Goal: Task Accomplishment & Management: Use online tool/utility

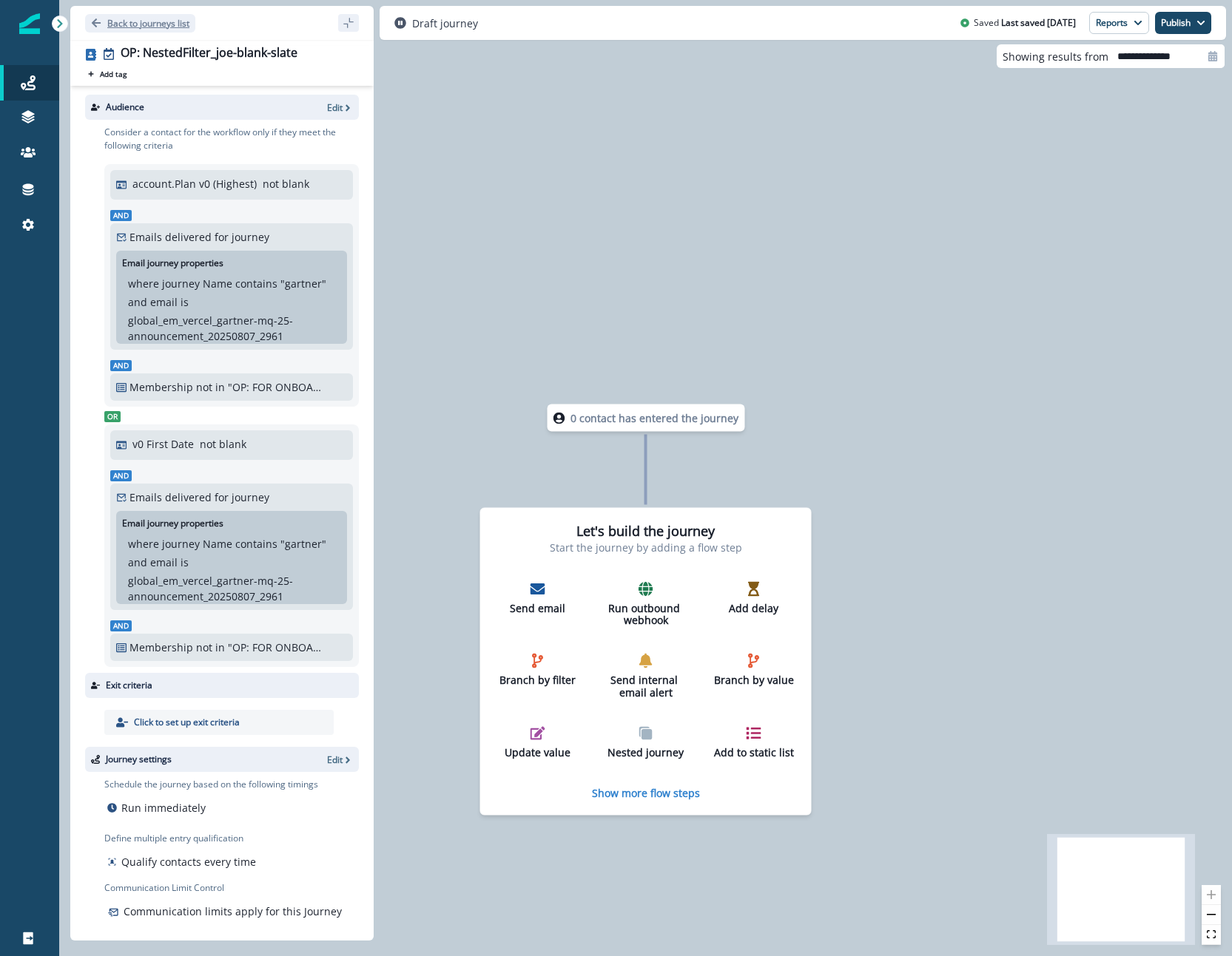
click at [173, 17] on p "Back to journeys list" at bounding box center [148, 23] width 82 height 13
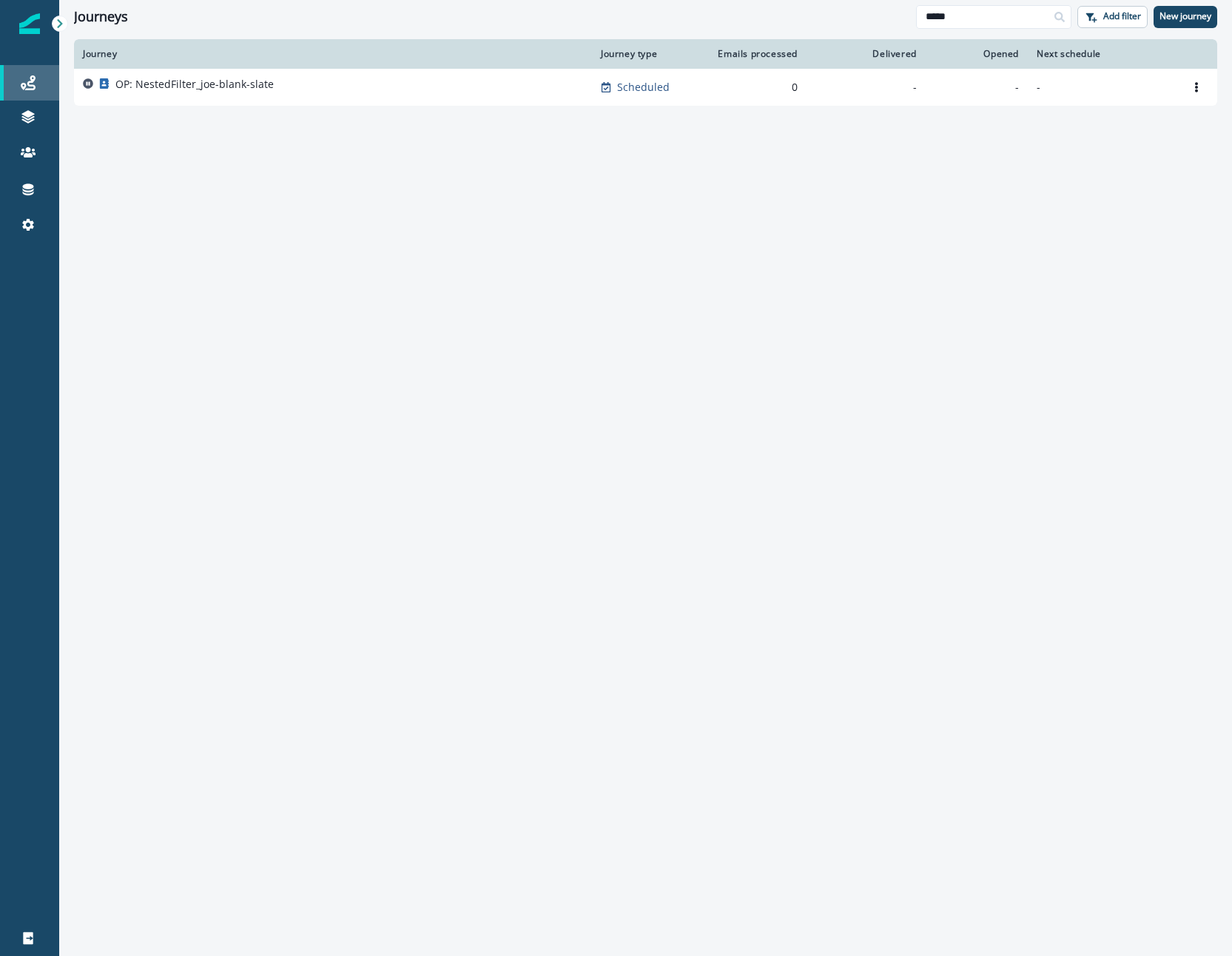
click at [17, 82] on div "Journeys" at bounding box center [29, 83] width 47 height 18
click at [20, 82] on icon at bounding box center [28, 83] width 15 height 15
click at [1047, 9] on div at bounding box center [1058, 17] width 23 height 23
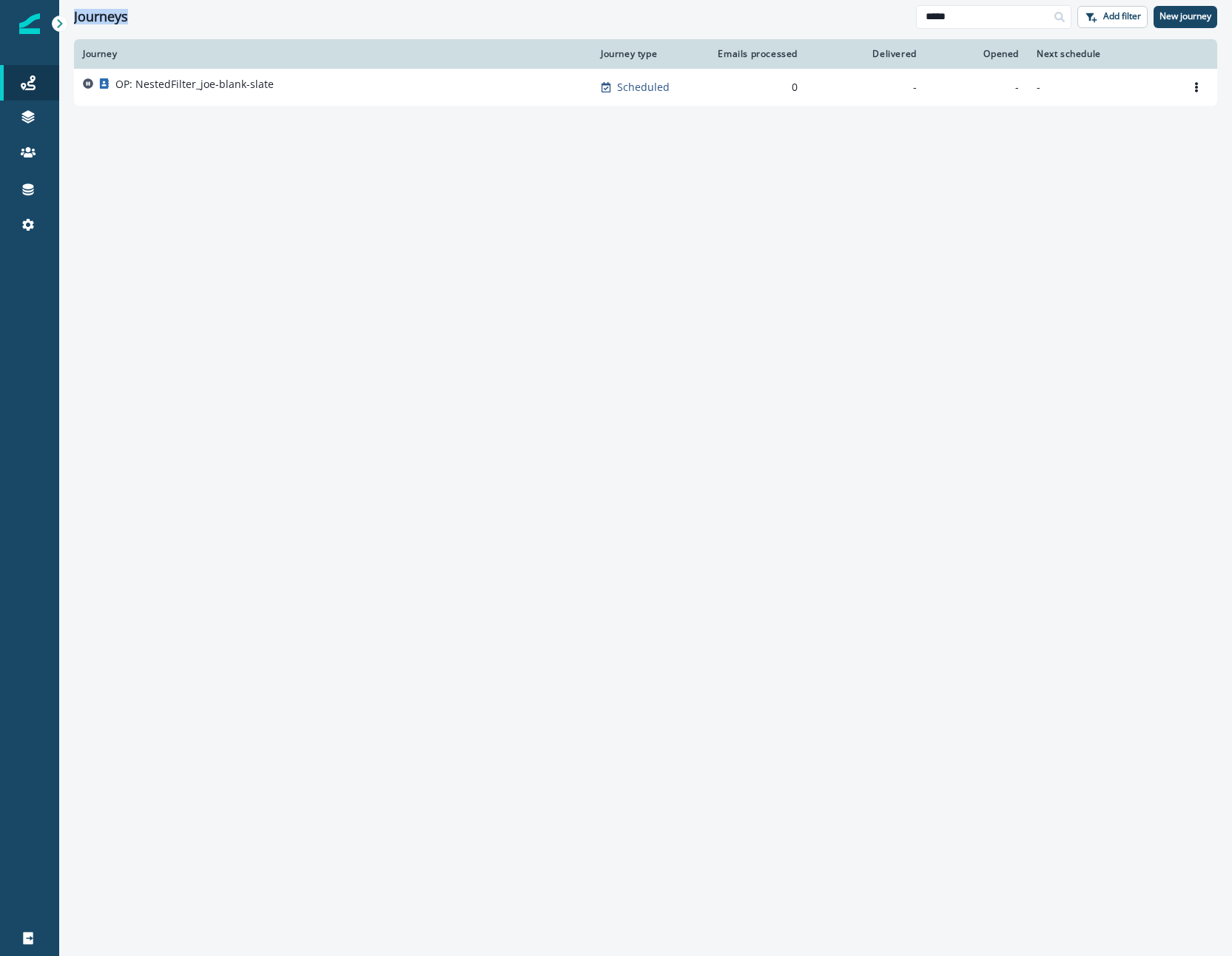
click at [1047, 9] on div at bounding box center [1058, 17] width 23 height 23
click at [1019, 13] on input "*****" at bounding box center [993, 17] width 155 height 23
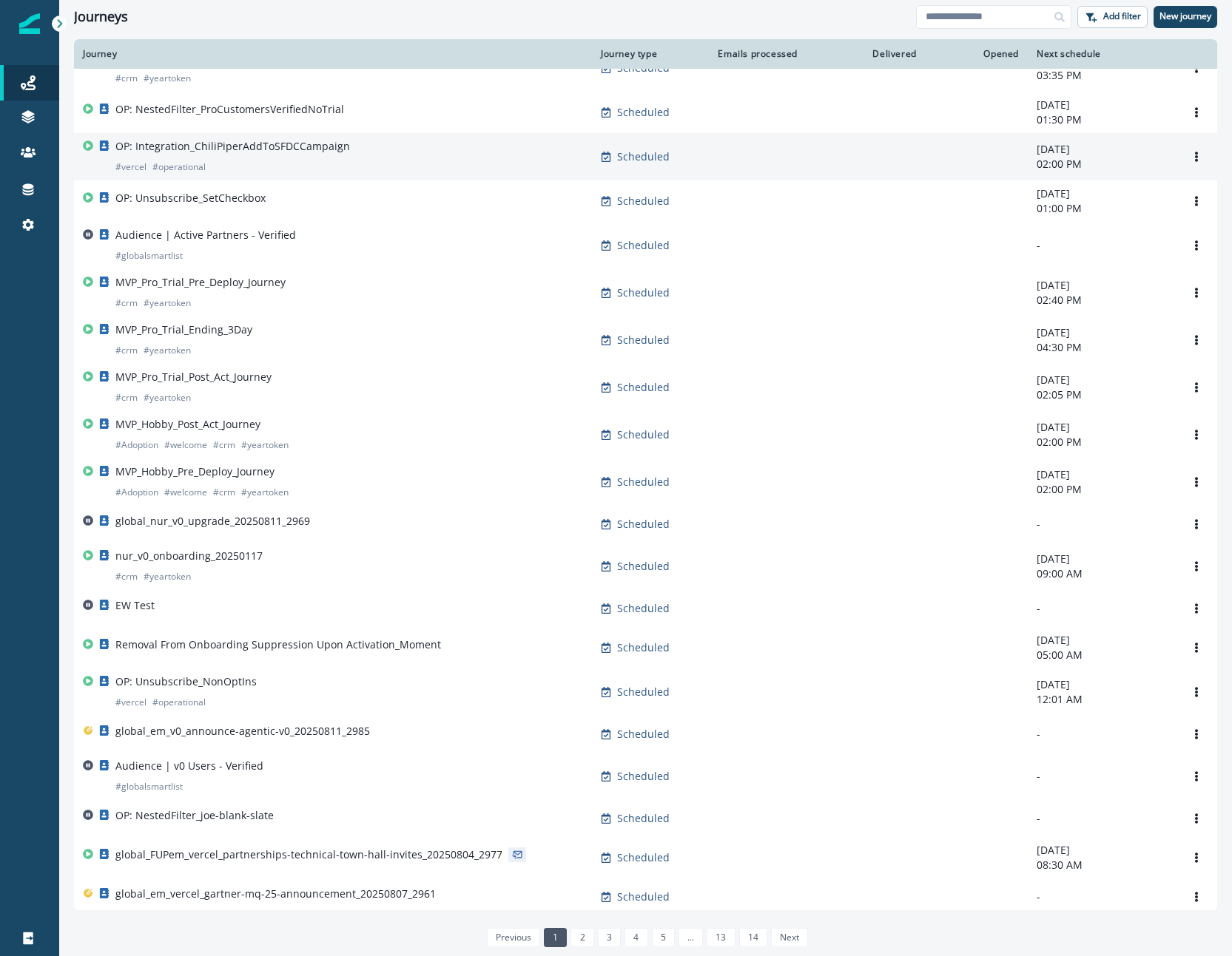
scroll to position [487, 0]
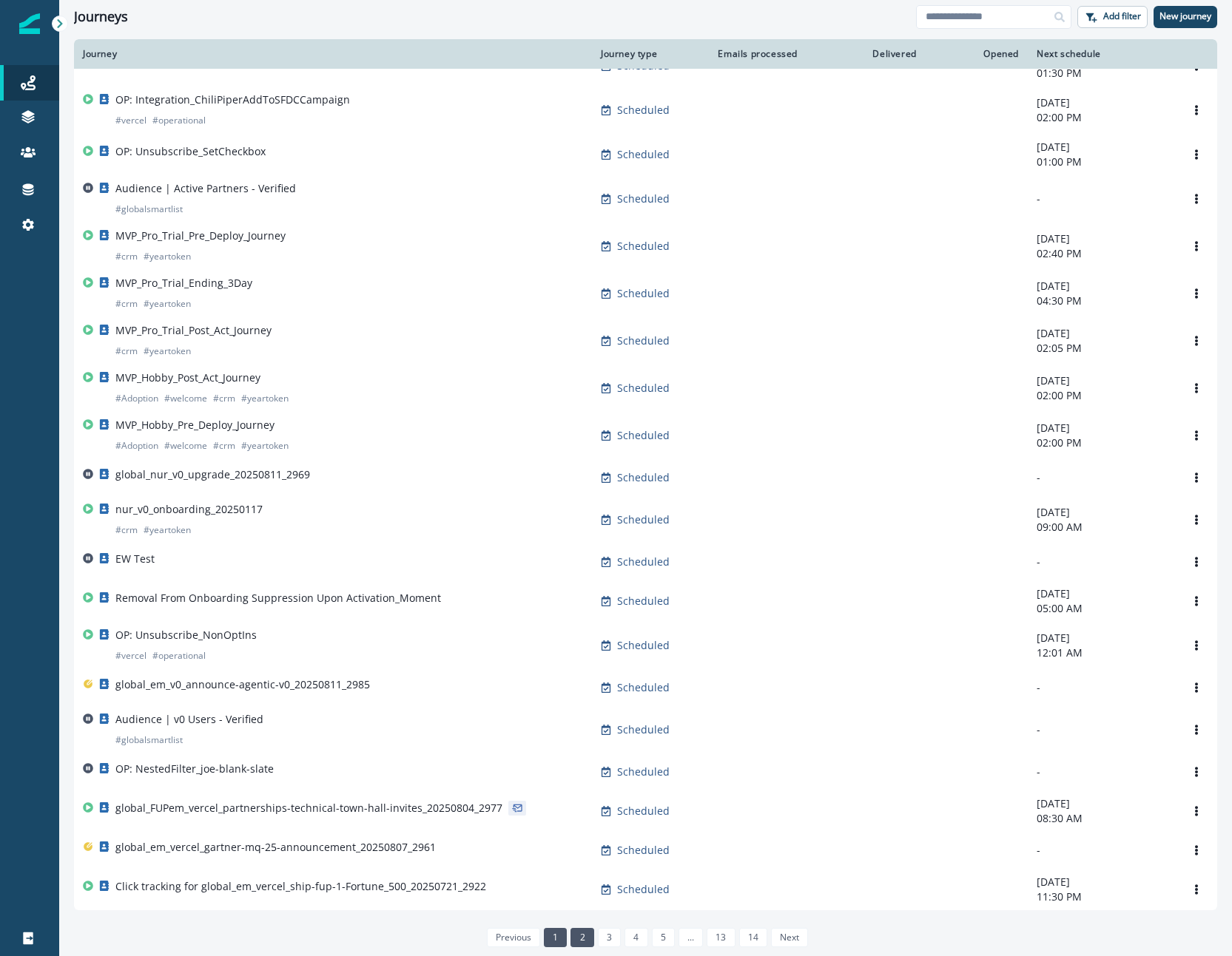
click at [572, 935] on link "2" at bounding box center [582, 937] width 23 height 20
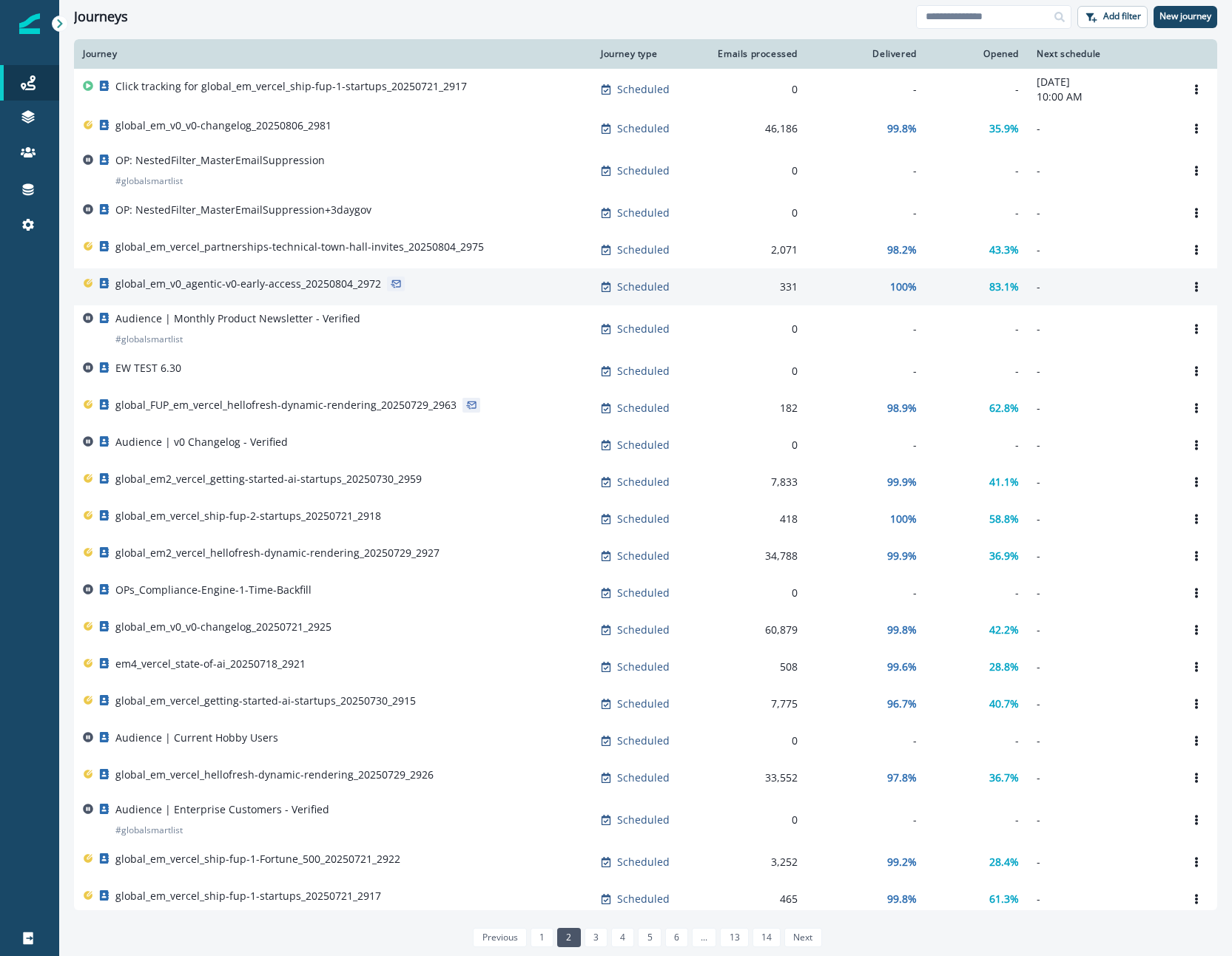
click at [350, 285] on p "global_em_v0_agentic-v0-early-access_20250804_2972" at bounding box center [248, 284] width 266 height 15
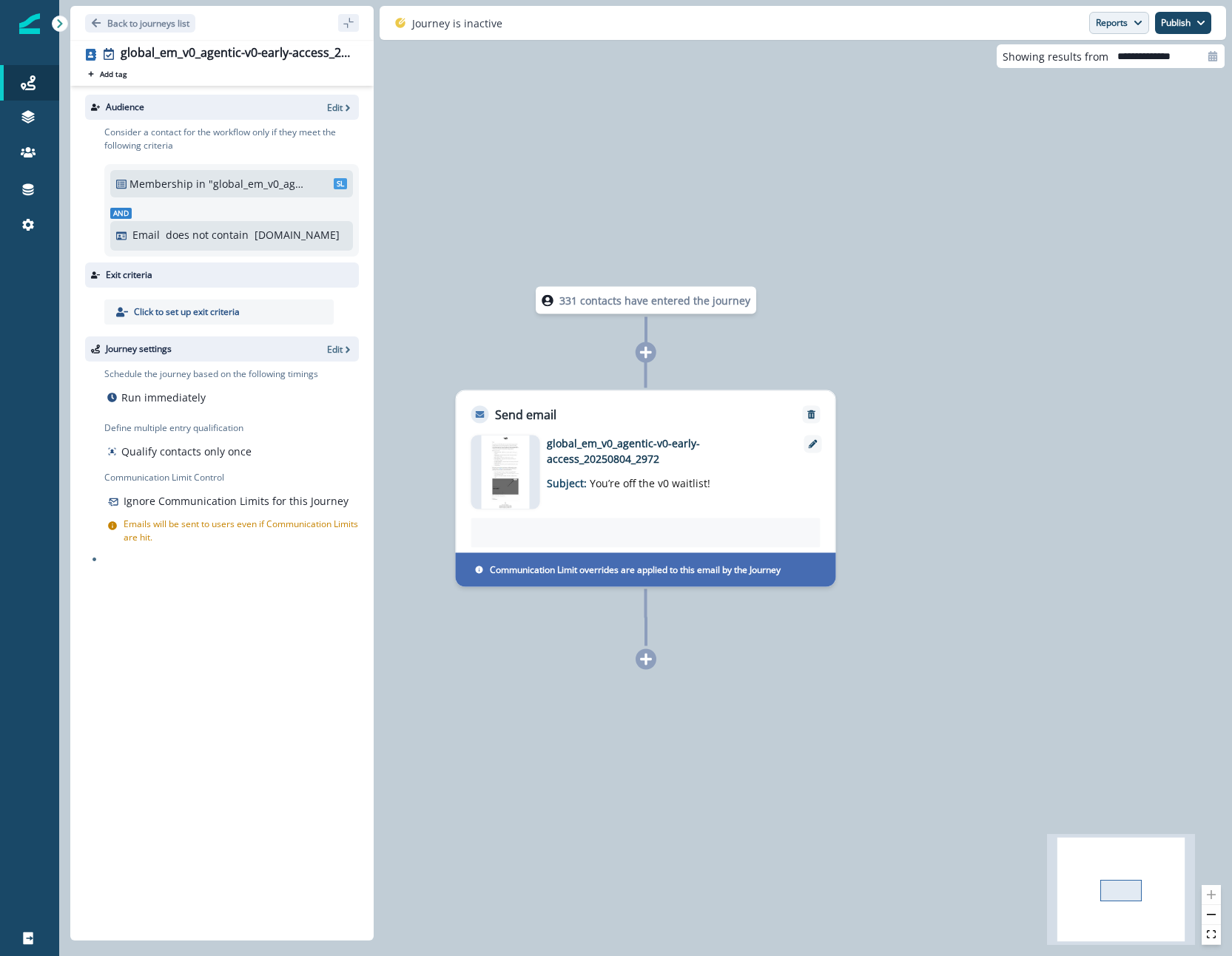
click at [1134, 33] on button "Reports" at bounding box center [1119, 23] width 59 height 22
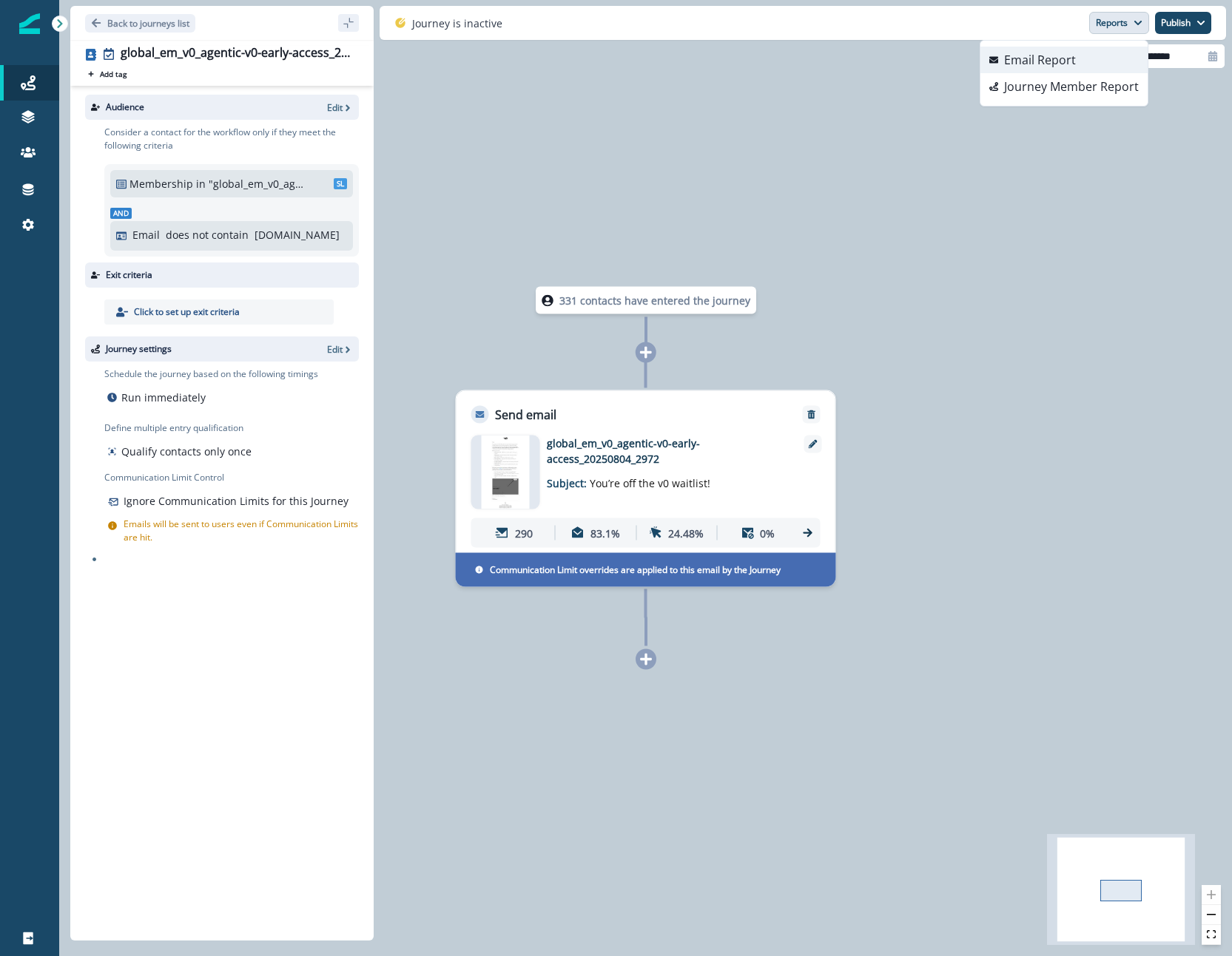
click at [1087, 71] on button "Email Report" at bounding box center [1064, 59] width 167 height 27
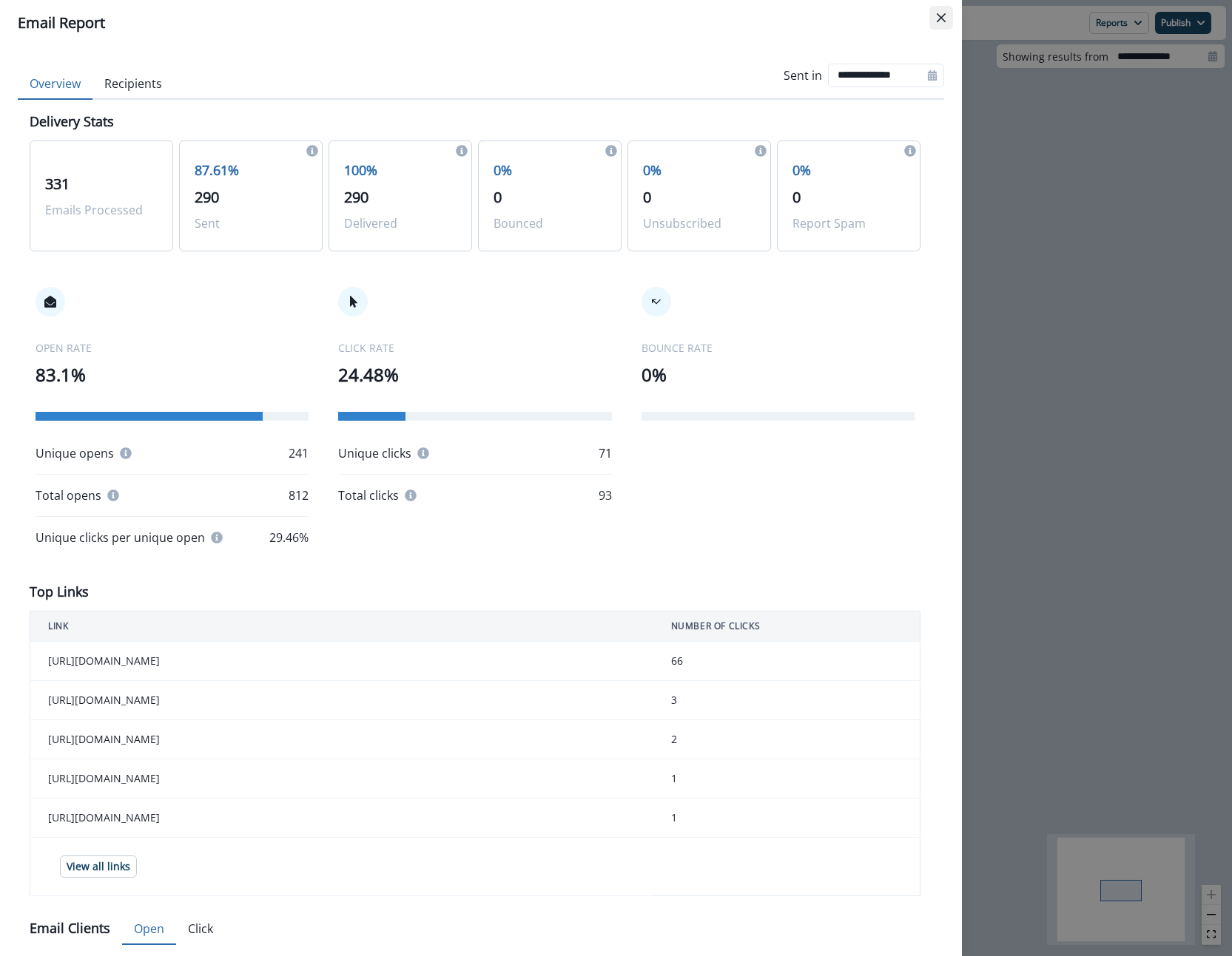
click at [942, 20] on icon "Close" at bounding box center [941, 18] width 9 height 9
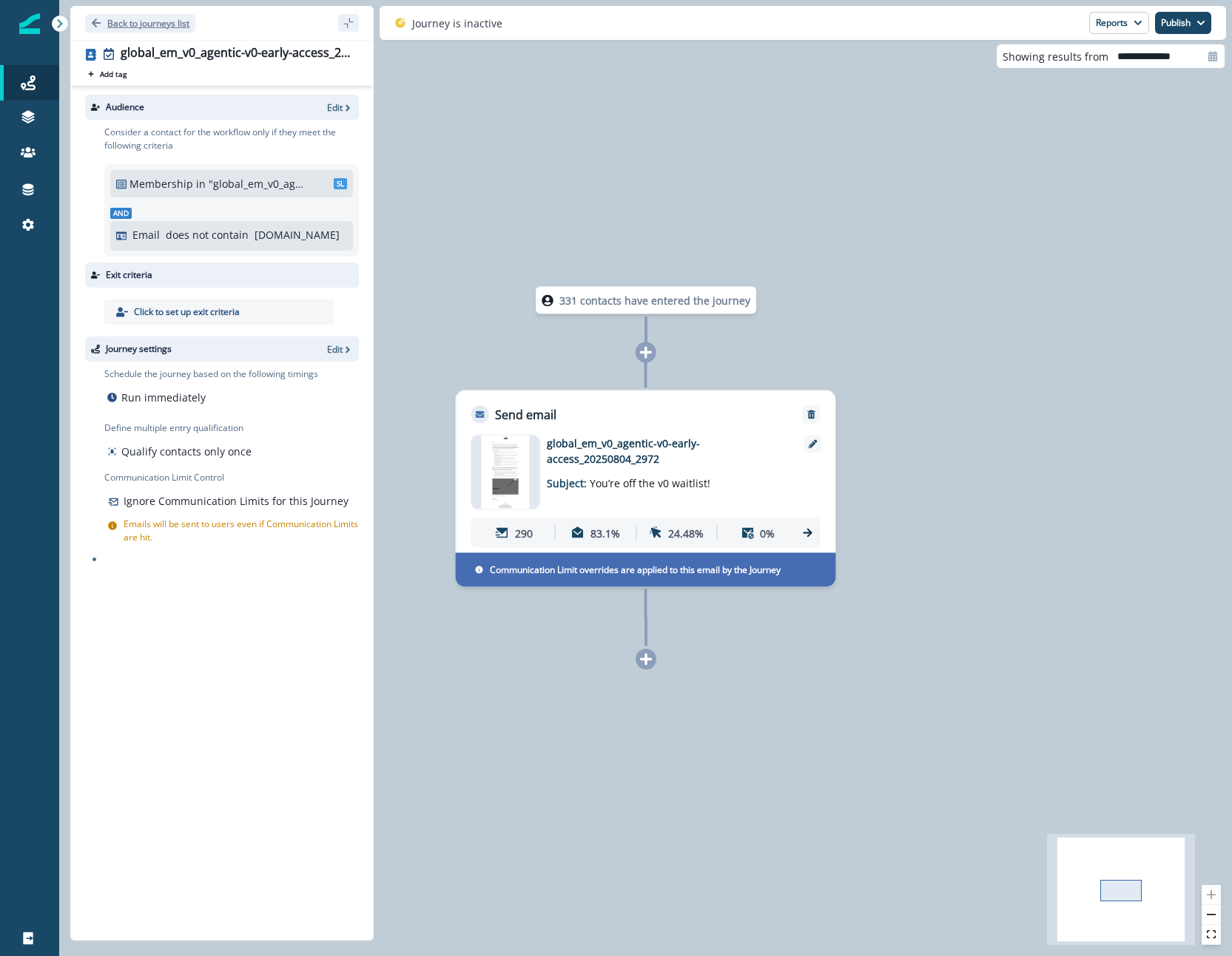
click at [91, 19] on icon "Go back" at bounding box center [96, 22] width 10 height 10
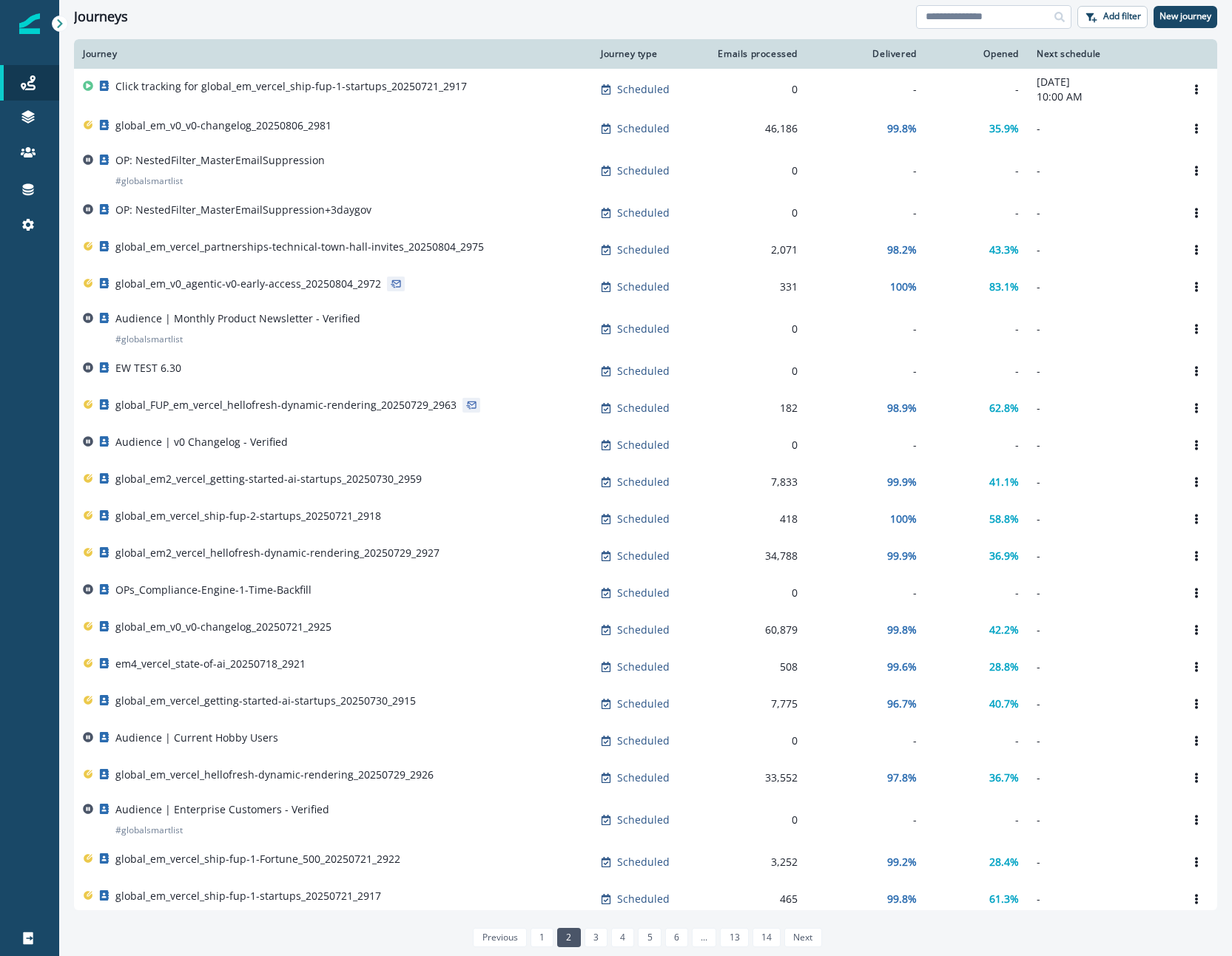
click at [942, 26] on input at bounding box center [993, 17] width 155 height 23
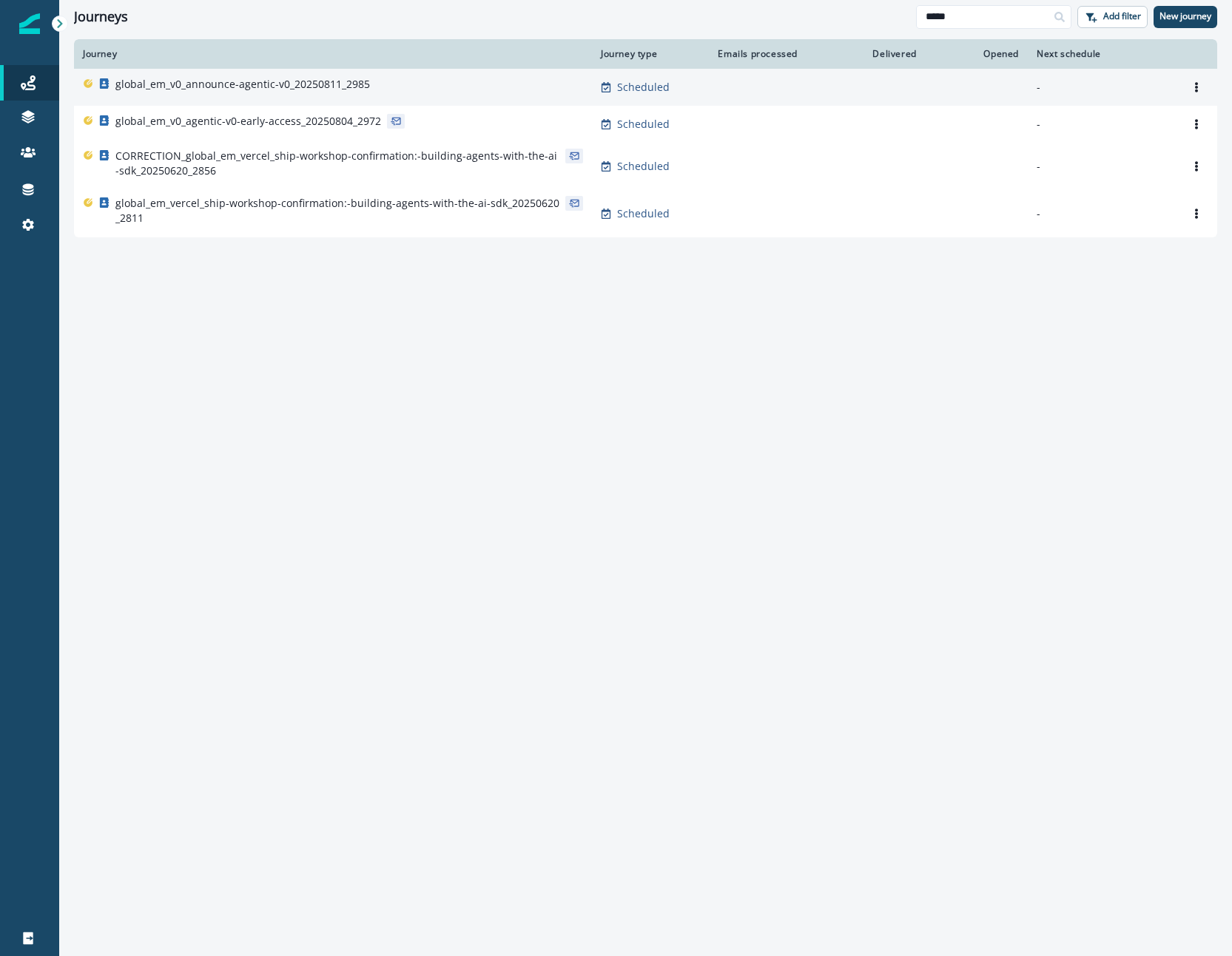
type input "*****"
click at [430, 93] on div "global_em_v0_announce-agentic-v0_20250811_2985" at bounding box center [333, 87] width 500 height 20
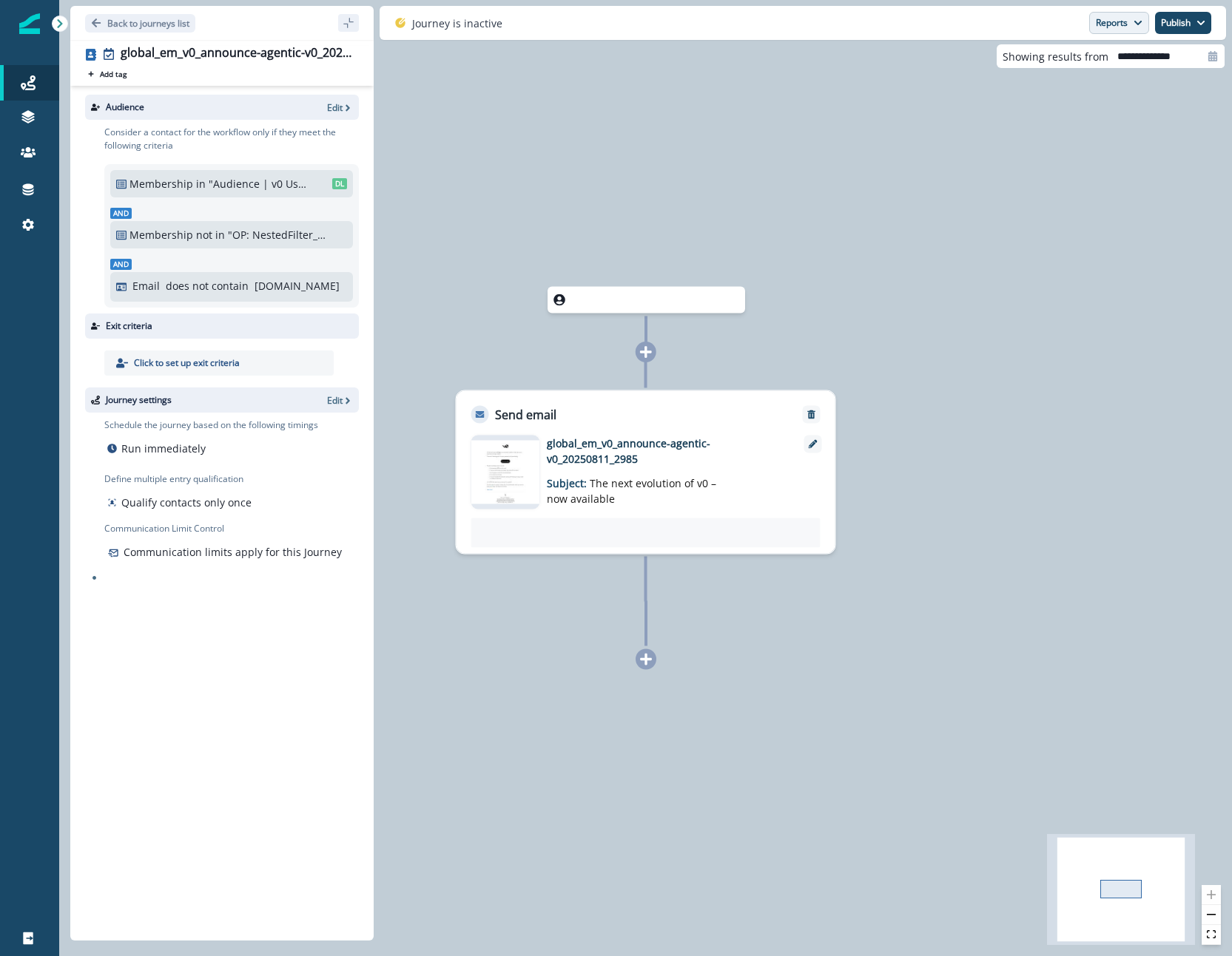
click at [1119, 23] on button "Reports" at bounding box center [1119, 23] width 59 height 22
click at [1070, 67] on p "Email Report" at bounding box center [1039, 59] width 72 height 18
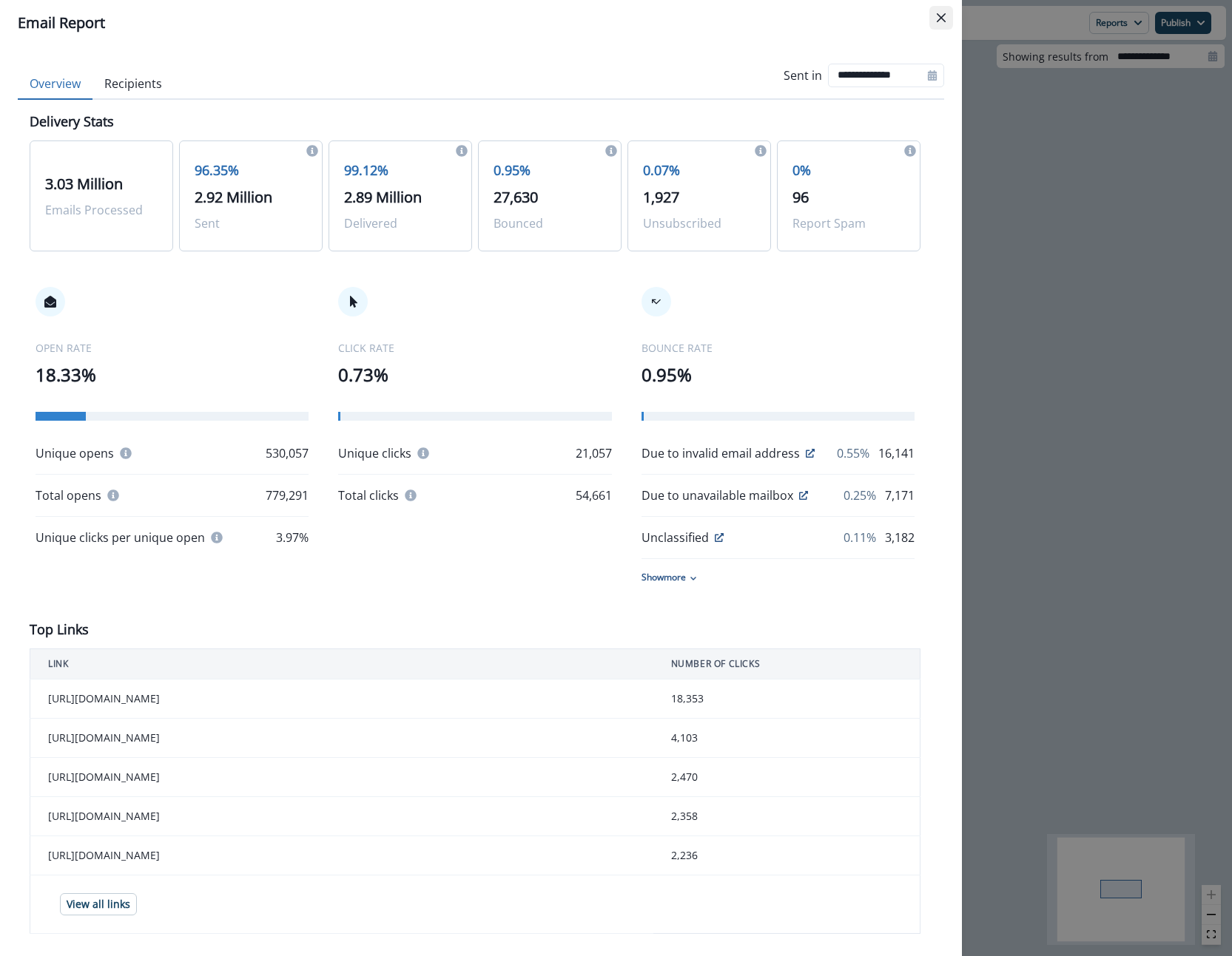
click at [946, 17] on button "Close" at bounding box center [940, 17] width 23 height 23
